Goal: Information Seeking & Learning: Learn about a topic

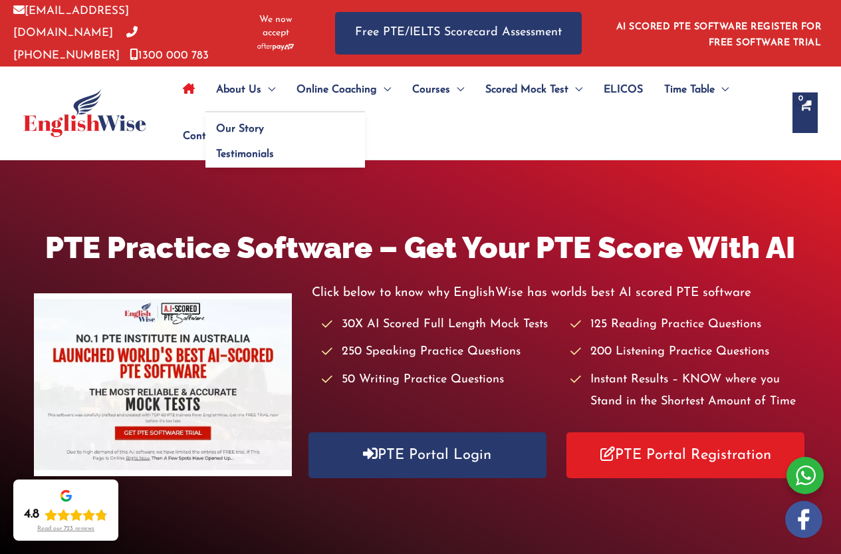
click at [220, 90] on span "About Us" at bounding box center [238, 89] width 45 height 47
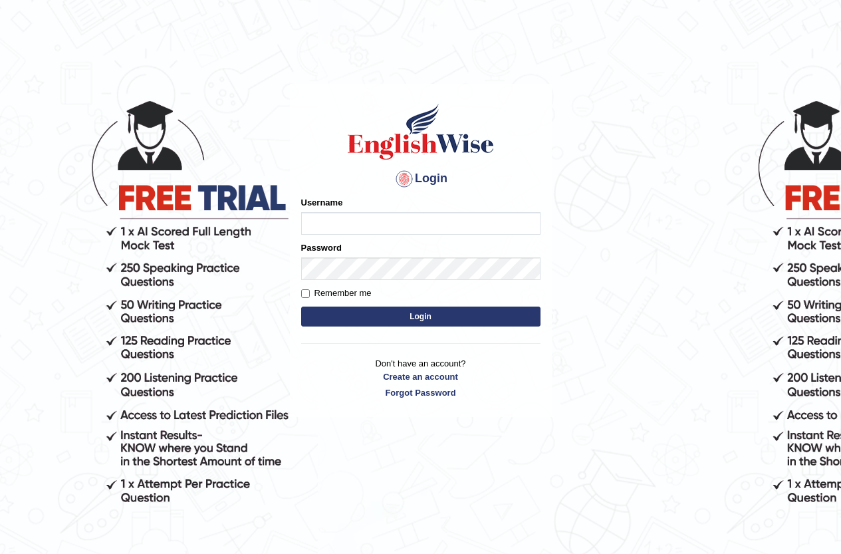
click at [447, 219] on input "Username" at bounding box center [420, 223] width 239 height 23
type input "yanglei"
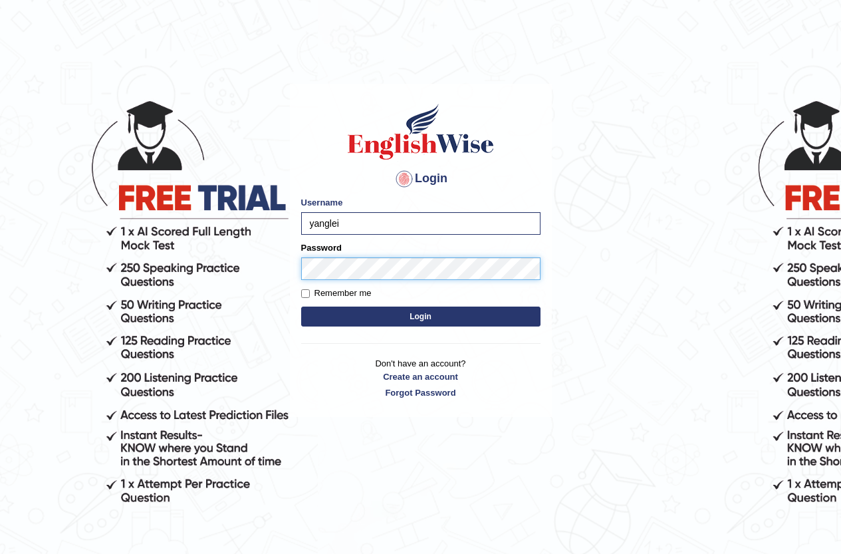
click at [301, 306] on button "Login" at bounding box center [420, 316] width 239 height 20
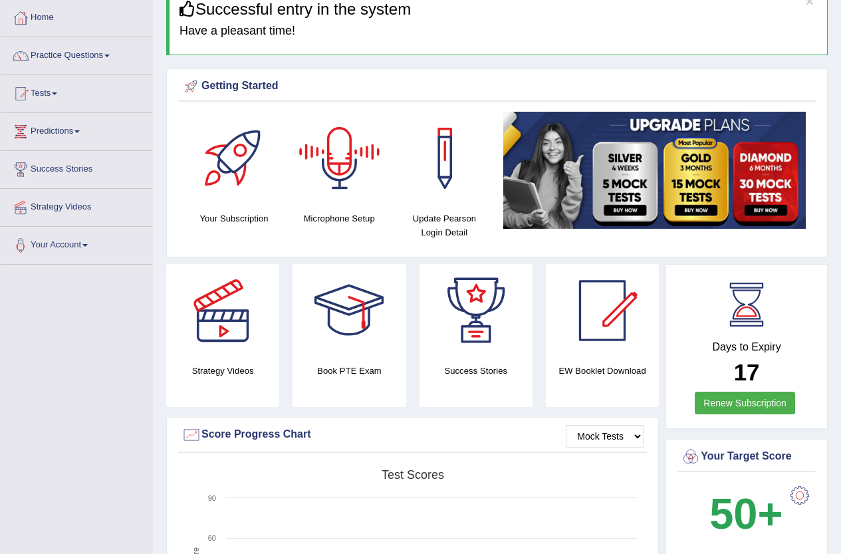
click at [351, 167] on div at bounding box center [339, 158] width 93 height 93
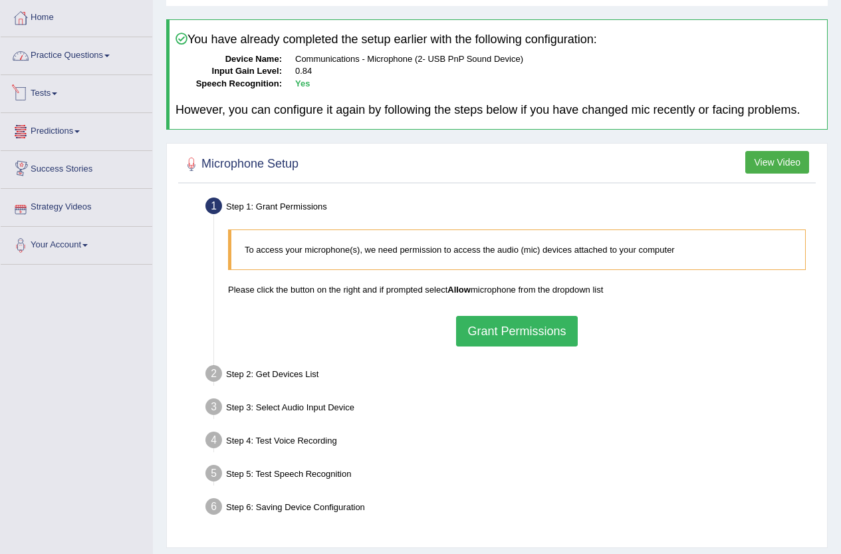
click at [74, 55] on link "Practice Questions" at bounding box center [77, 53] width 152 height 33
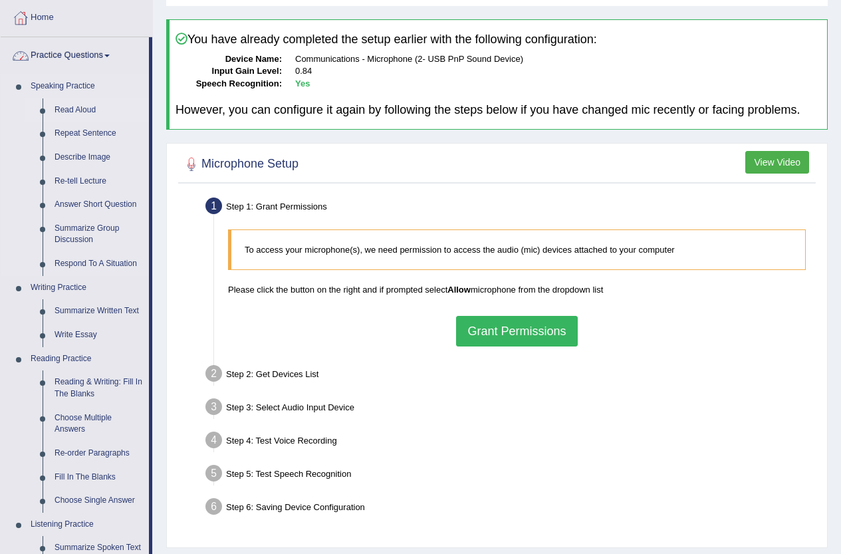
click at [67, 106] on link "Read Aloud" at bounding box center [99, 110] width 100 height 24
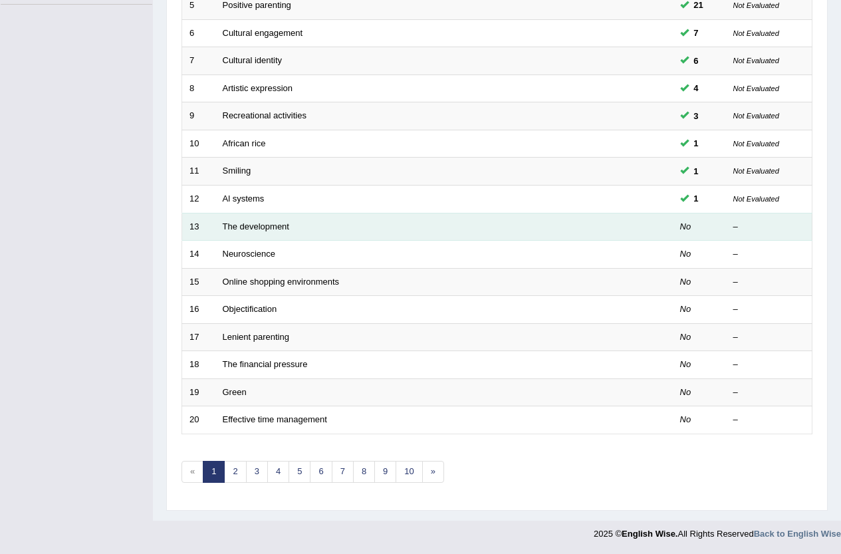
click at [429, 229] on td "The development" at bounding box center [394, 227] width 358 height 28
click at [257, 227] on link "The development" at bounding box center [256, 226] width 66 height 10
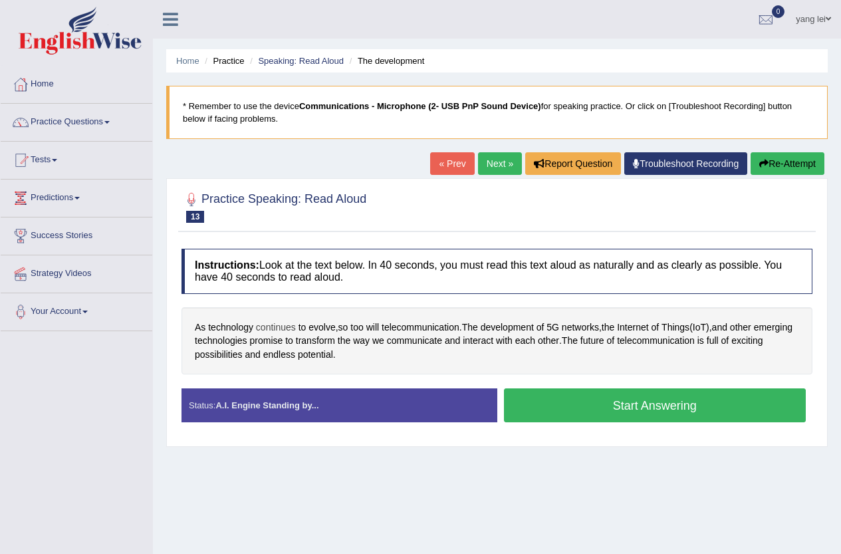
click at [274, 326] on span "continues" at bounding box center [276, 327] width 40 height 14
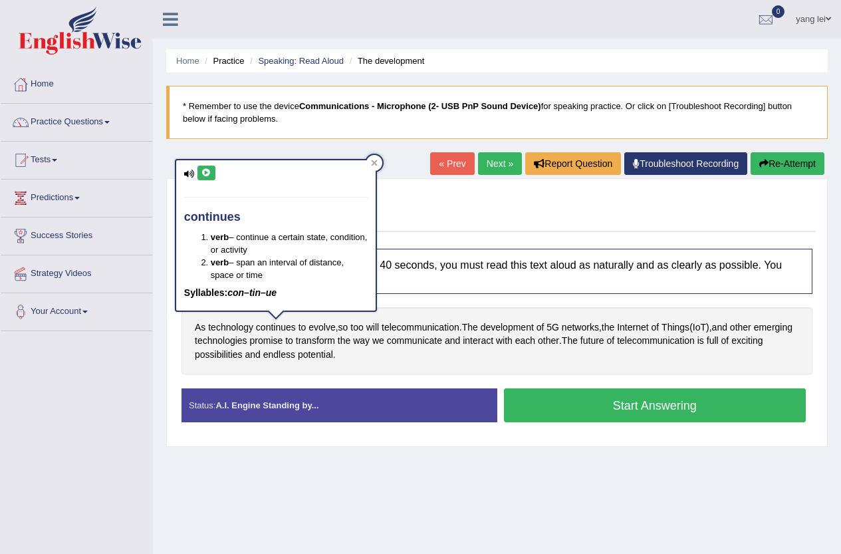
click at [209, 173] on icon at bounding box center [206, 173] width 10 height 8
click at [364, 160] on div "continues verb – continue a certain state, condition, or activity verb – span a…" at bounding box center [275, 235] width 199 height 150
click at [368, 160] on div at bounding box center [374, 163] width 16 height 16
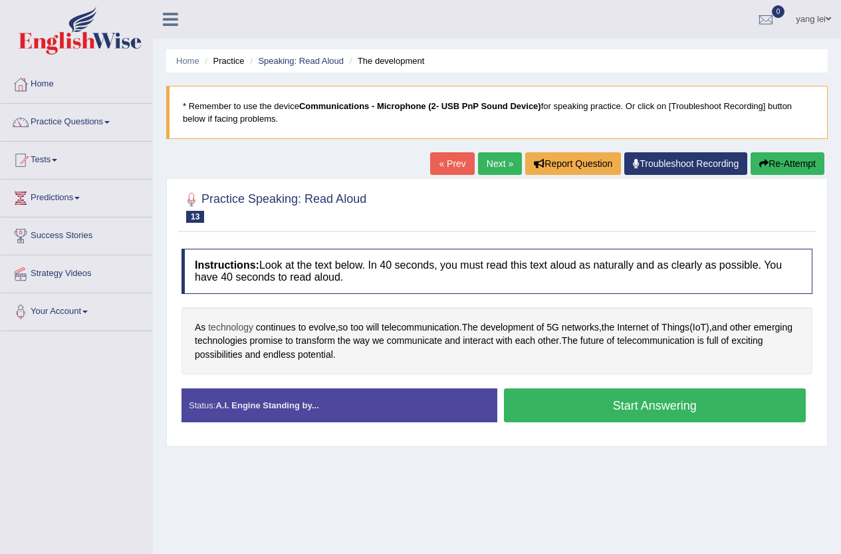
click at [233, 322] on span "technology" at bounding box center [230, 327] width 45 height 14
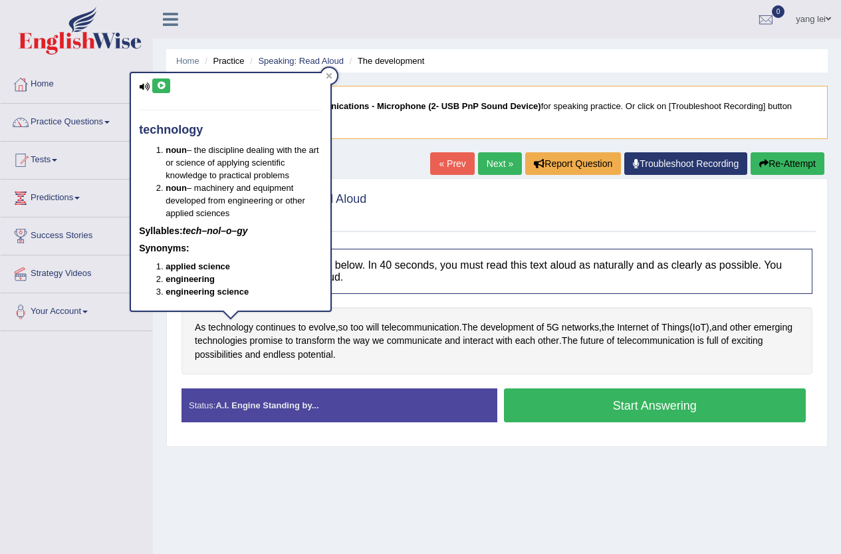
click at [166, 90] on button at bounding box center [161, 85] width 18 height 15
click at [106, 378] on div "Toggle navigation Home Practice Questions Speaking Practice Read Aloud Repeat S…" at bounding box center [420, 345] width 841 height 691
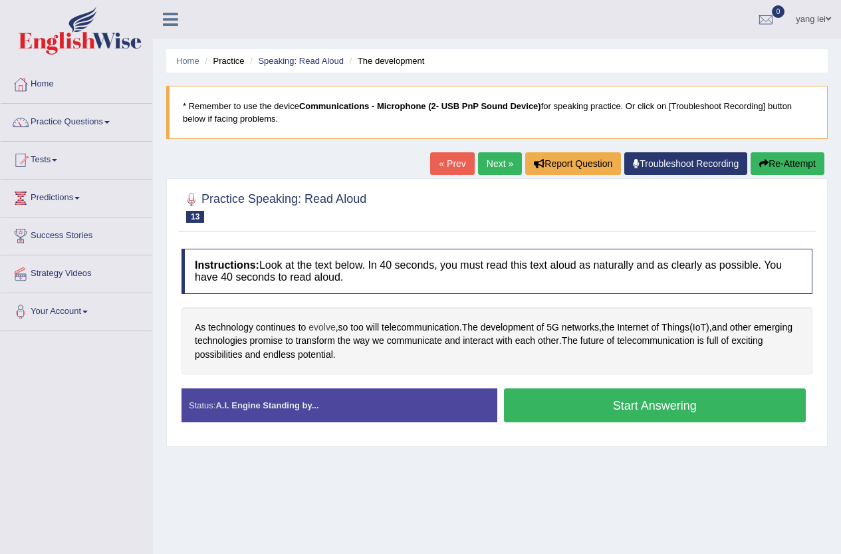
click at [312, 322] on span "evolve" at bounding box center [321, 327] width 27 height 14
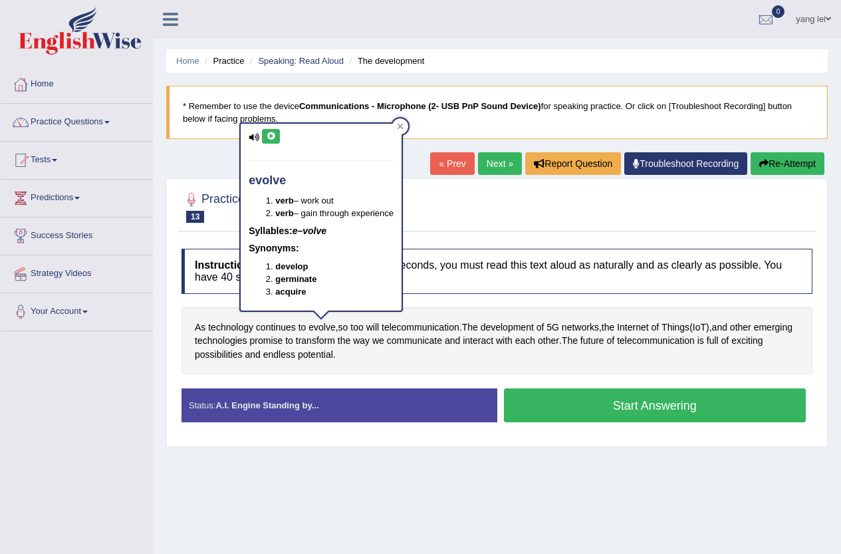
click at [275, 138] on icon at bounding box center [271, 136] width 10 height 8
click at [636, 219] on div at bounding box center [496, 206] width 631 height 41
